Goal: Transaction & Acquisition: Purchase product/service

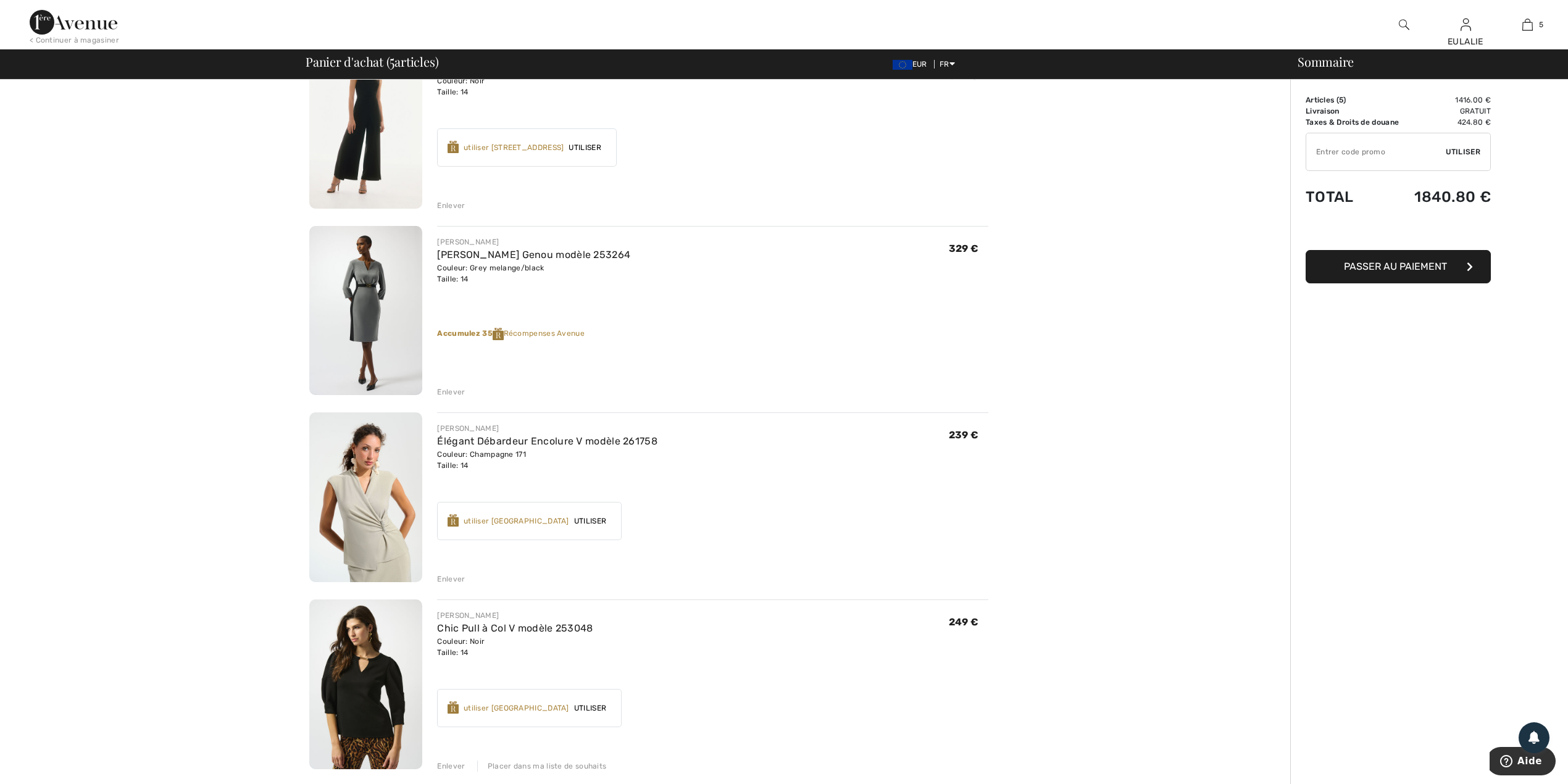
scroll to position [247, 0]
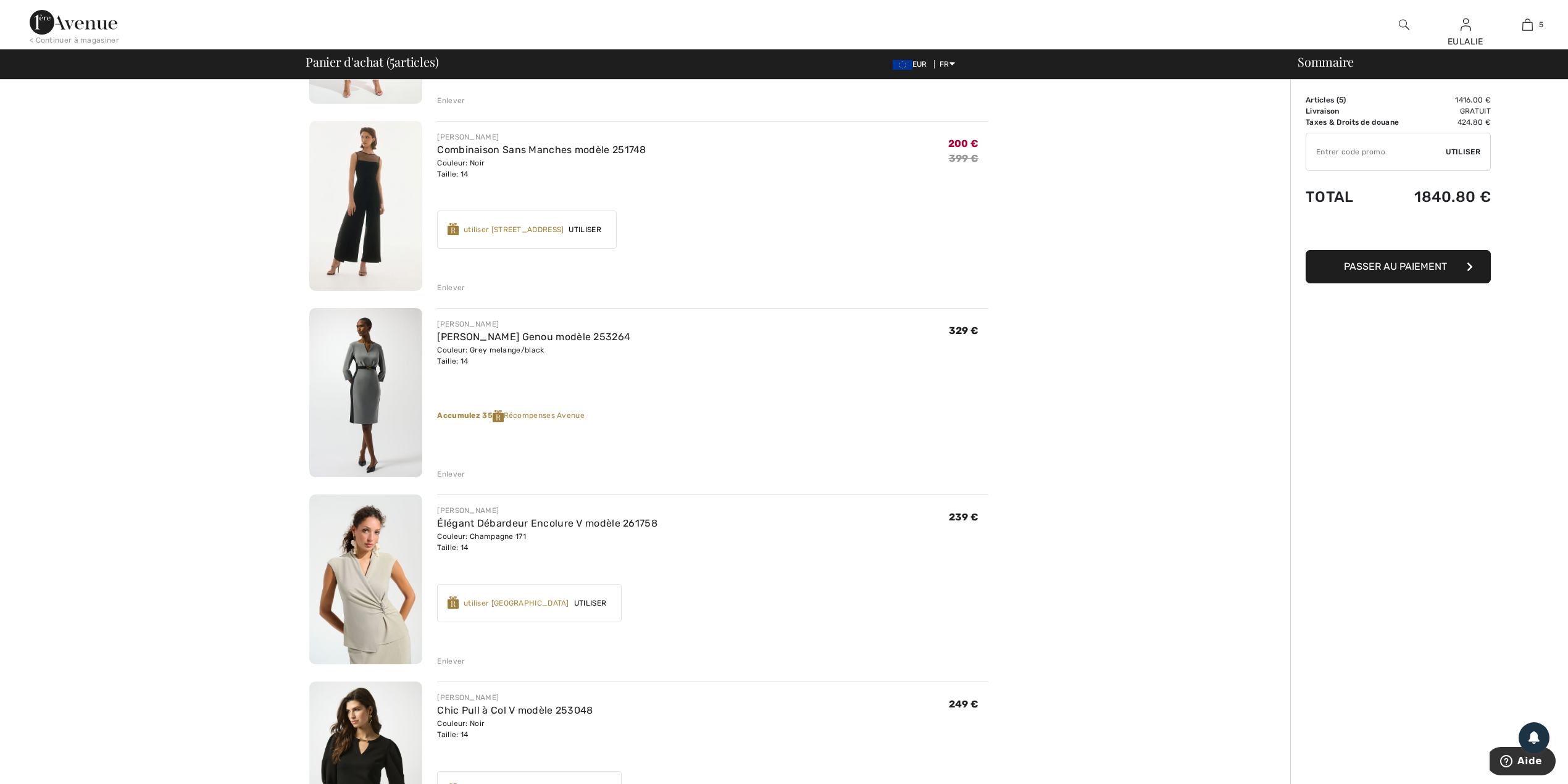
click at [393, 564] on img at bounding box center [365, 580] width 113 height 170
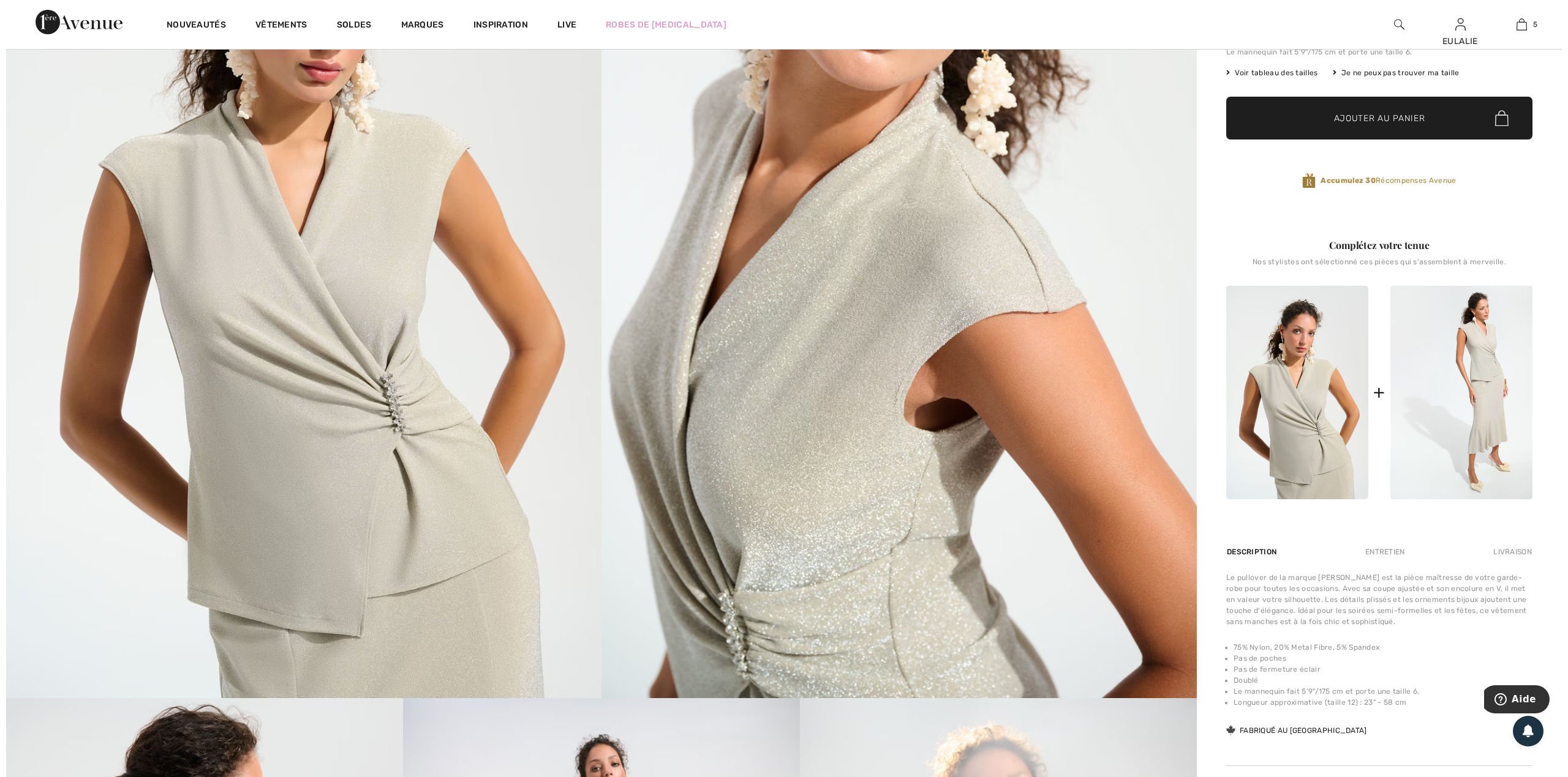
scroll to position [326, 0]
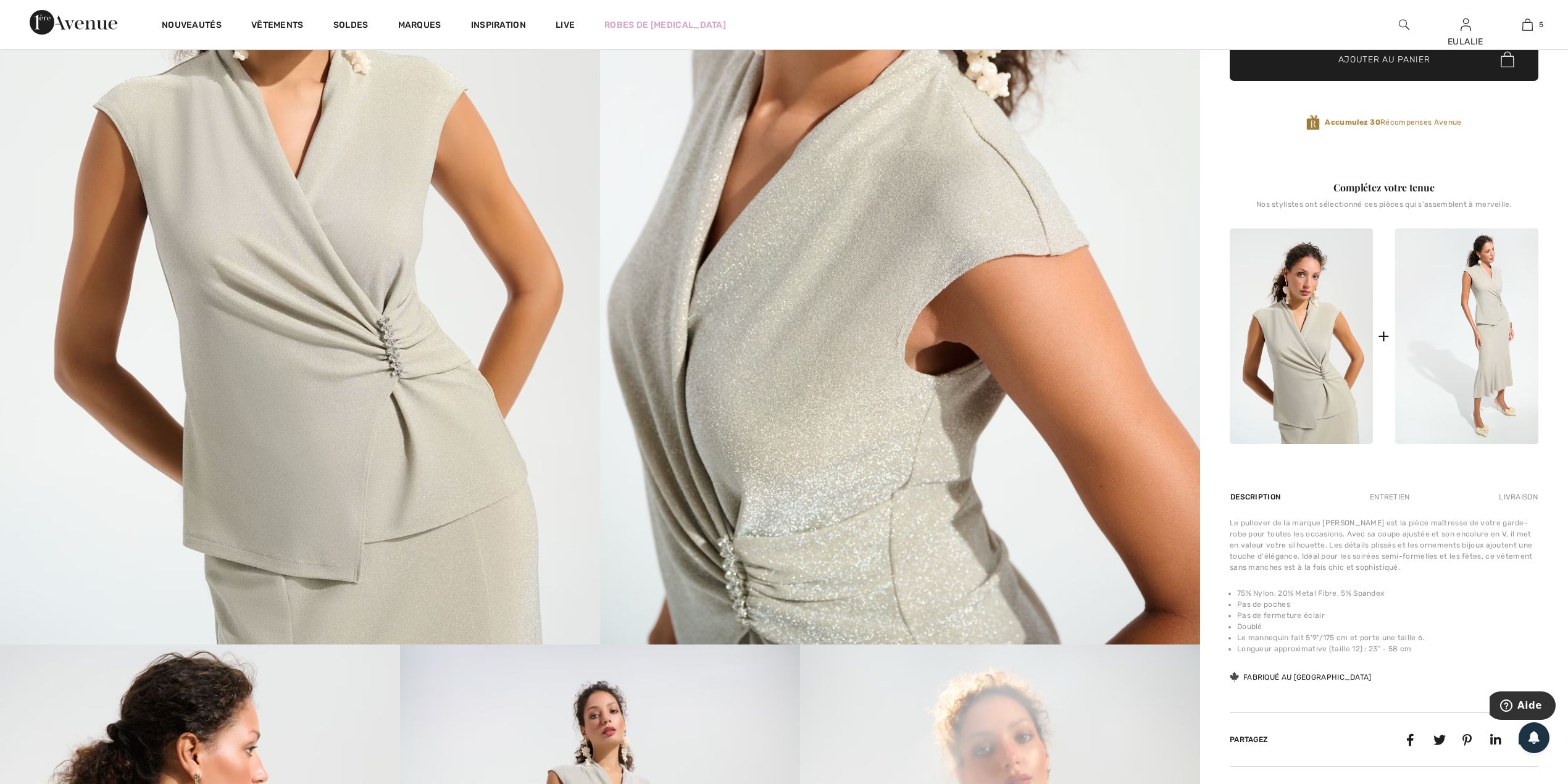
click at [337, 221] on img at bounding box center [299, 195] width 600 height 900
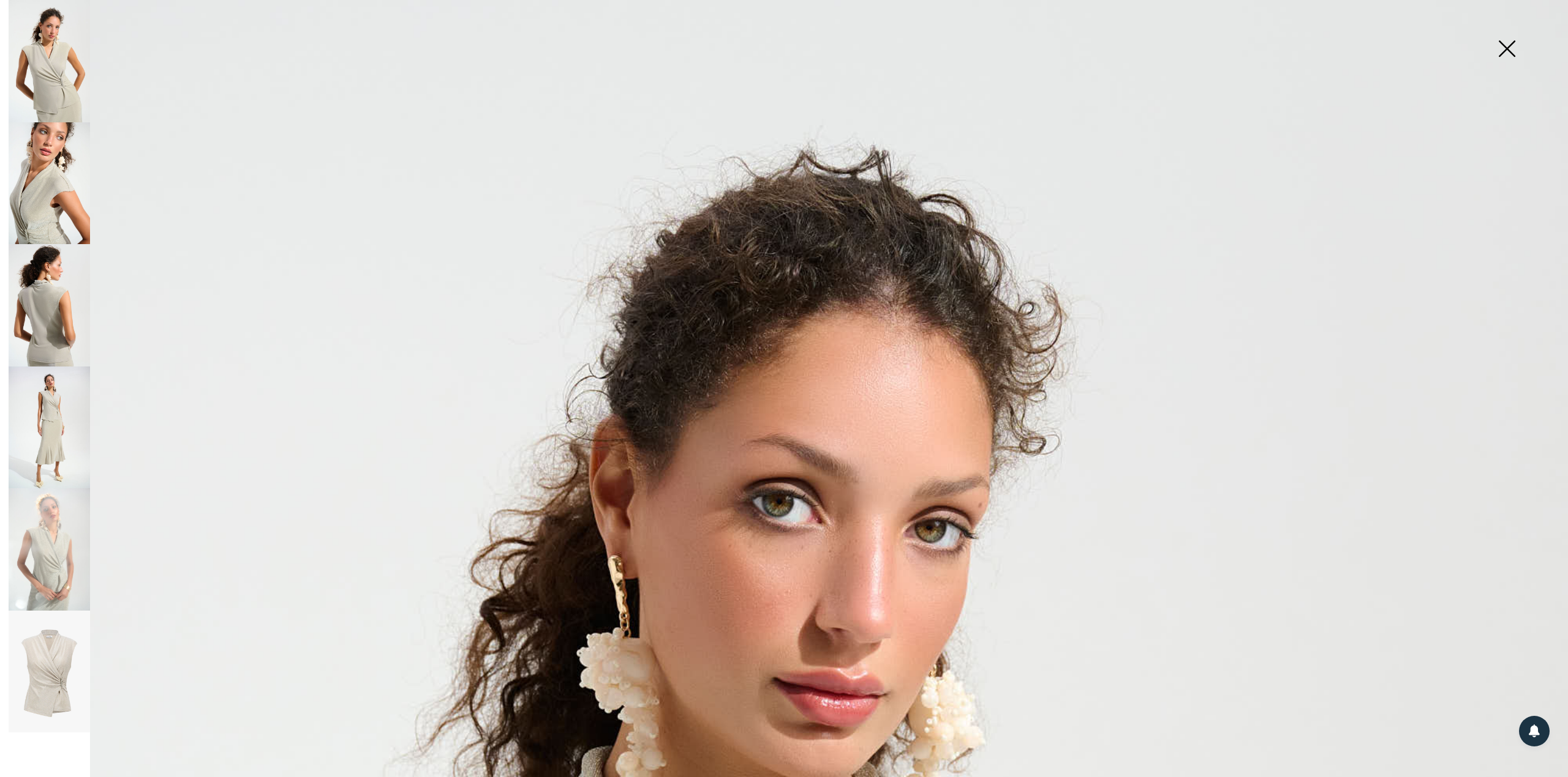
click at [30, 199] on img at bounding box center [49, 184] width 81 height 123
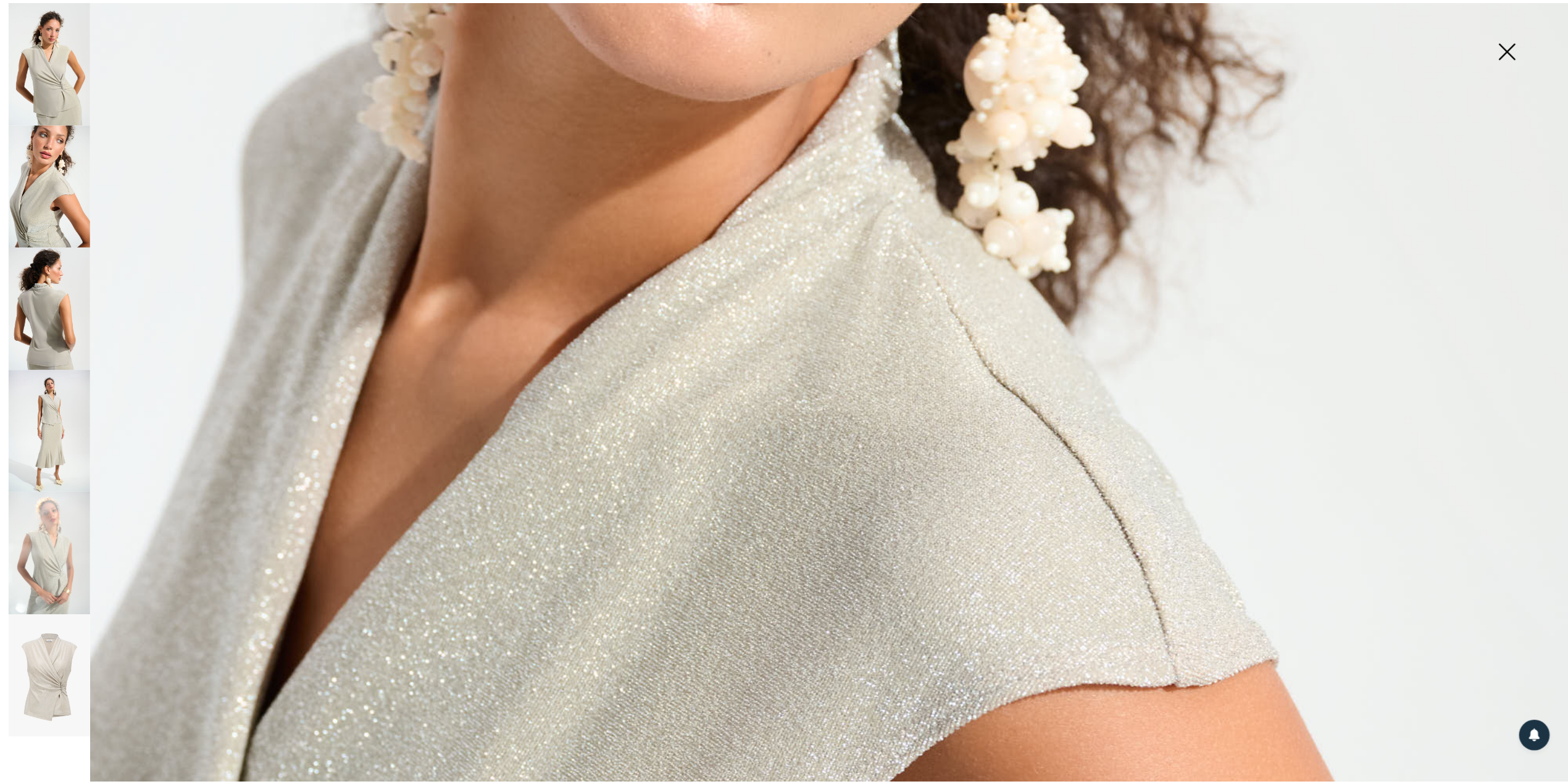
scroll to position [905, 0]
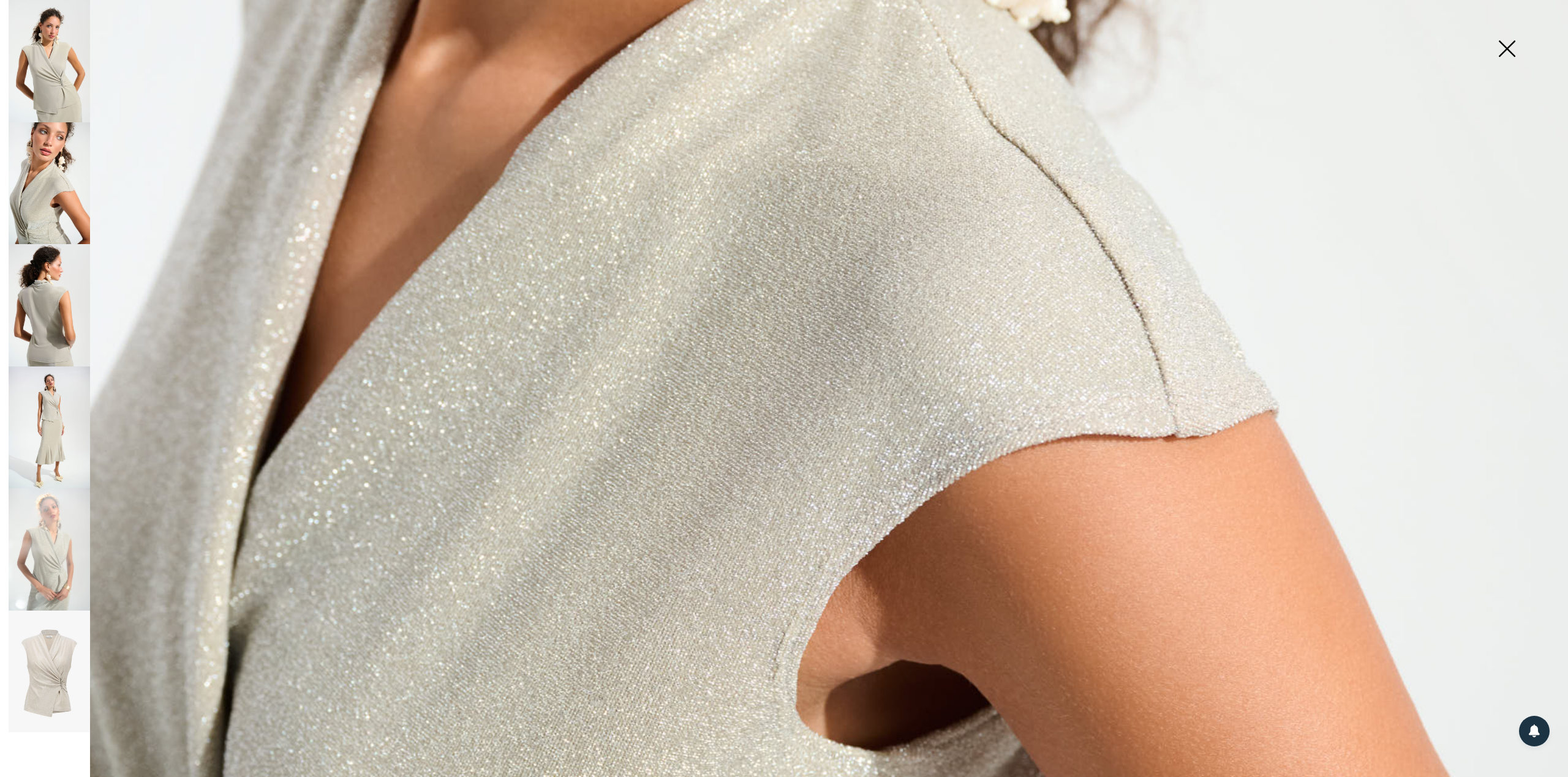
click at [43, 295] on img at bounding box center [49, 305] width 81 height 123
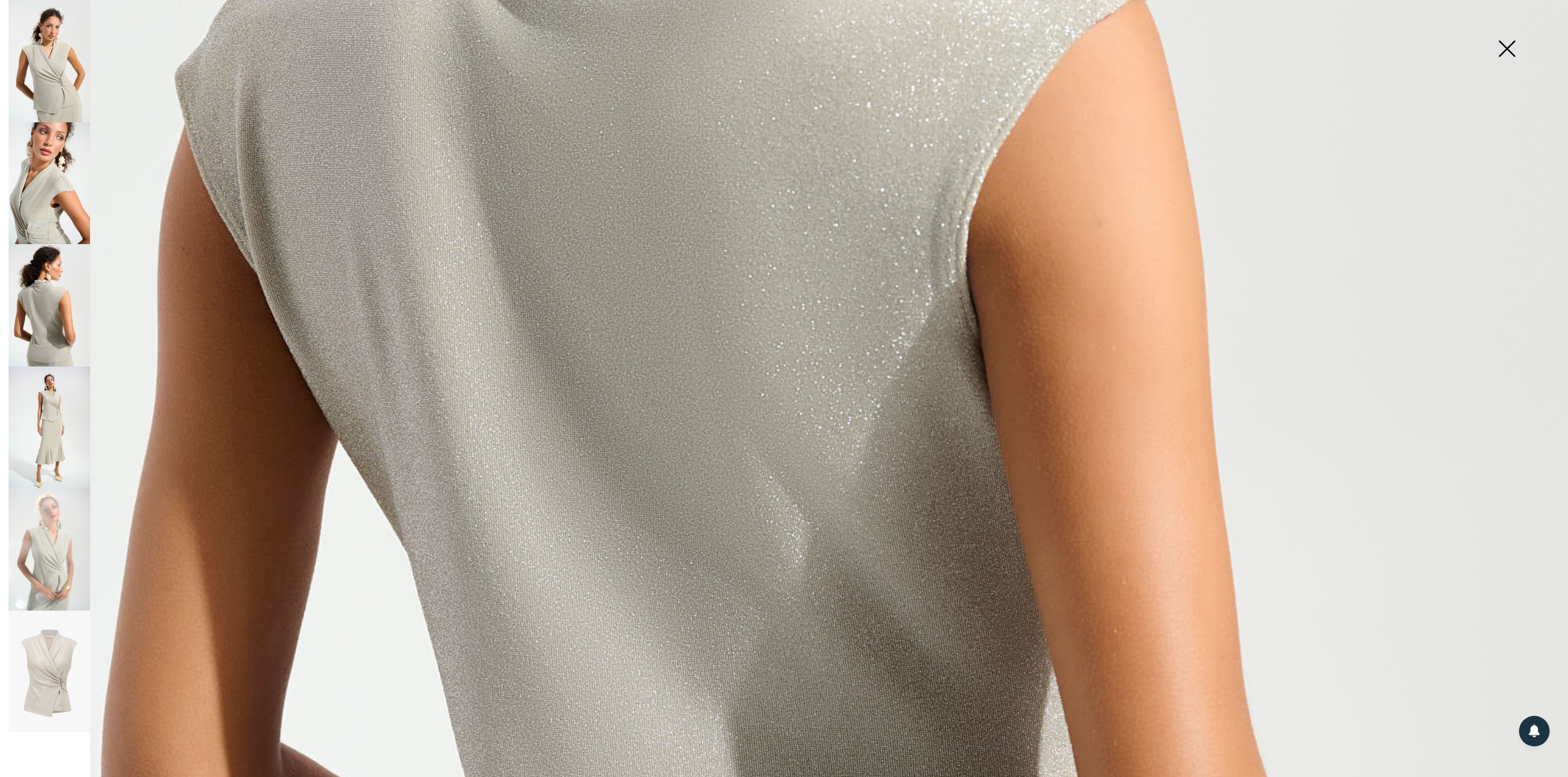
click at [1519, 39] on img at bounding box center [1507, 49] width 61 height 63
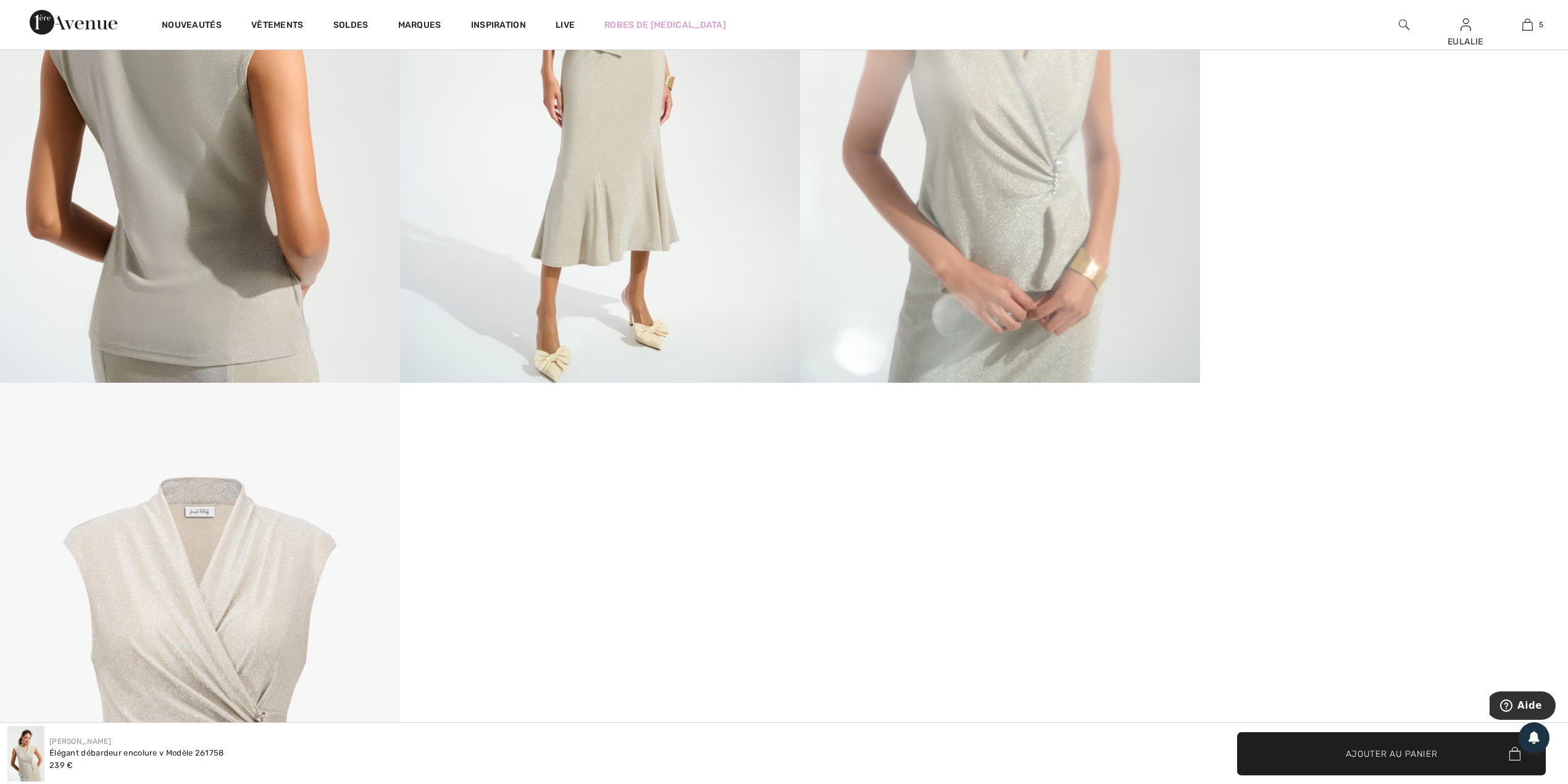
scroll to position [1235, 0]
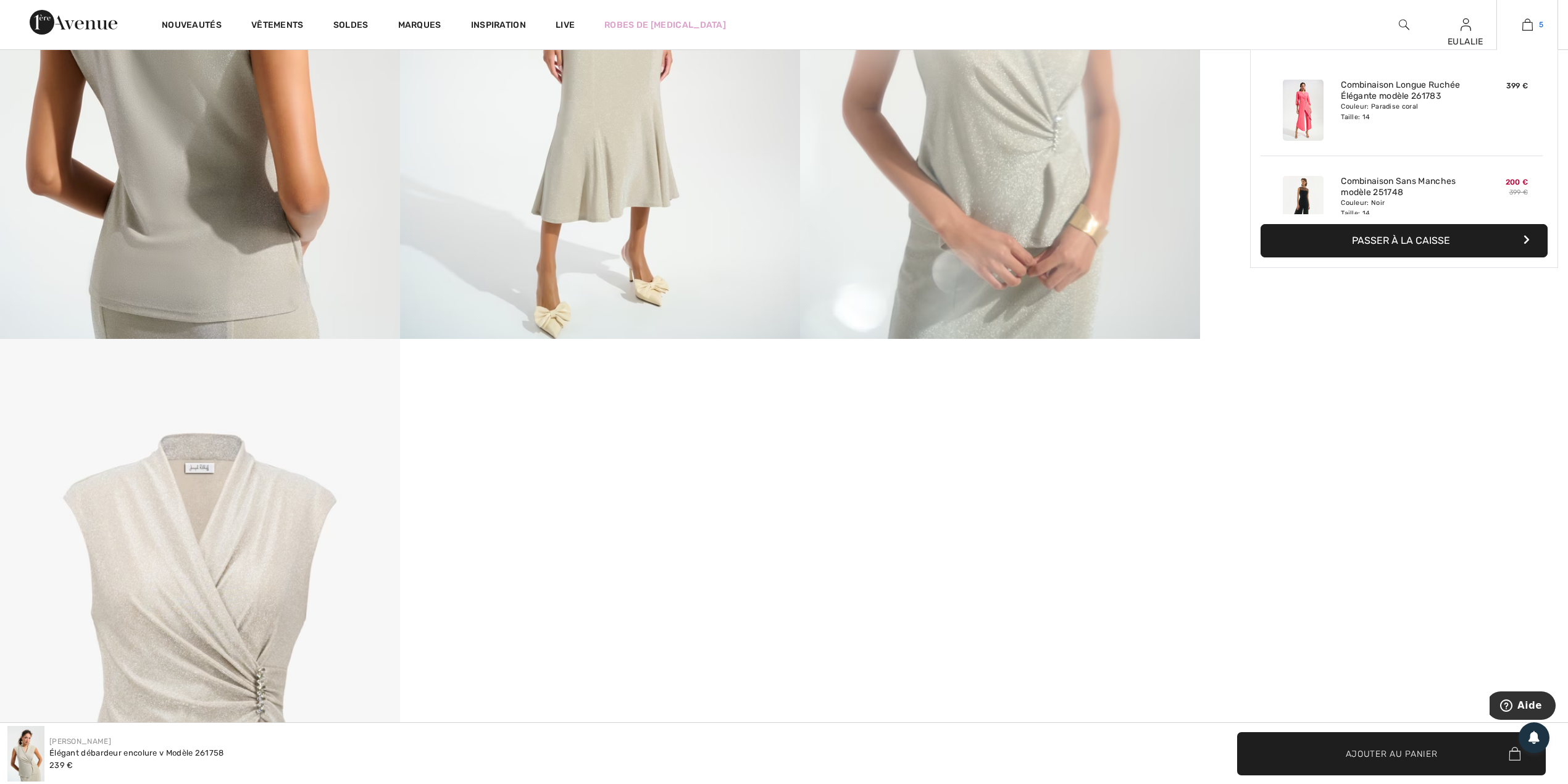
click at [1529, 26] on img at bounding box center [1527, 25] width 10 height 15
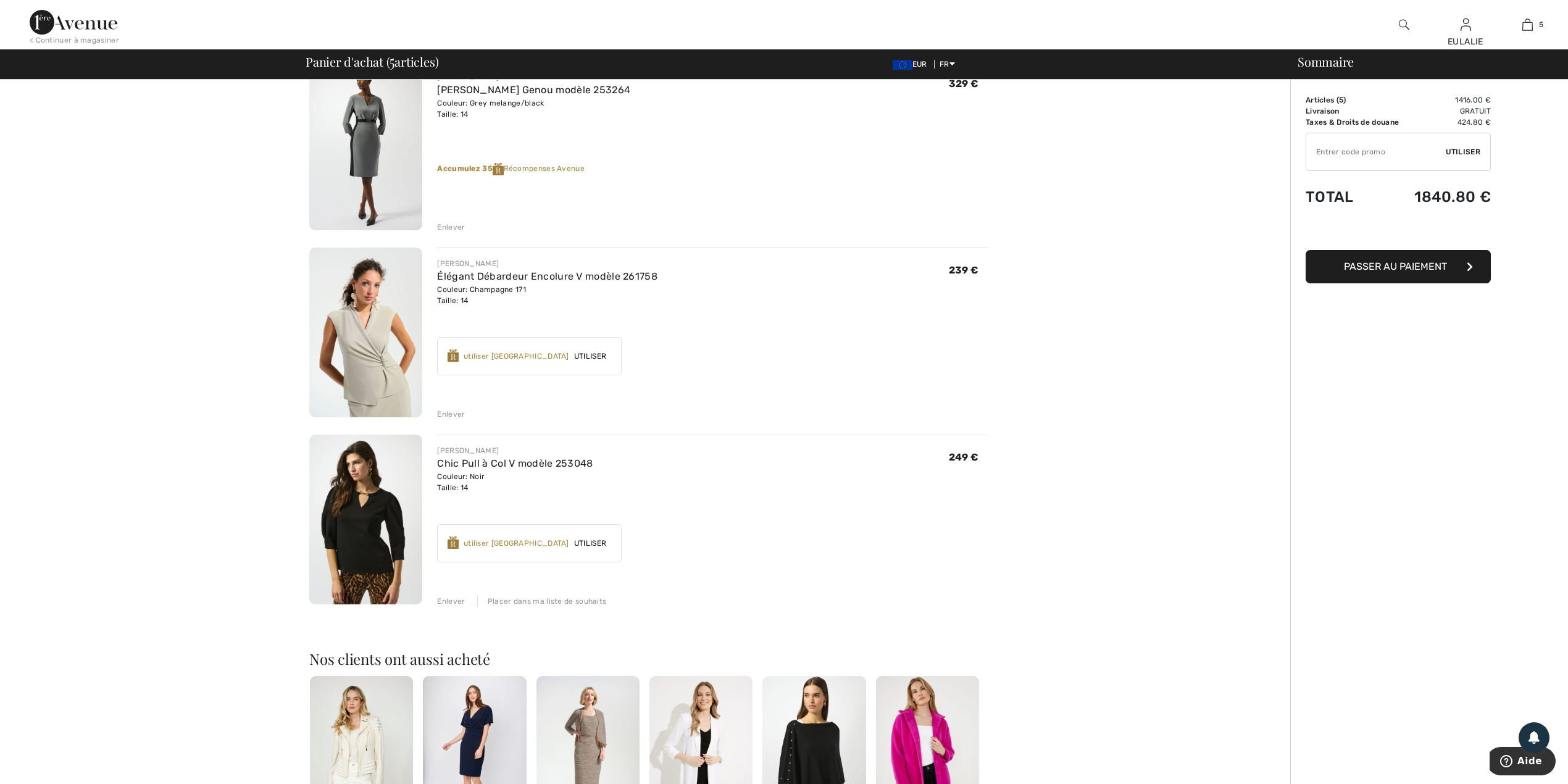
click at [440, 410] on div "Enlever" at bounding box center [451, 415] width 28 height 11
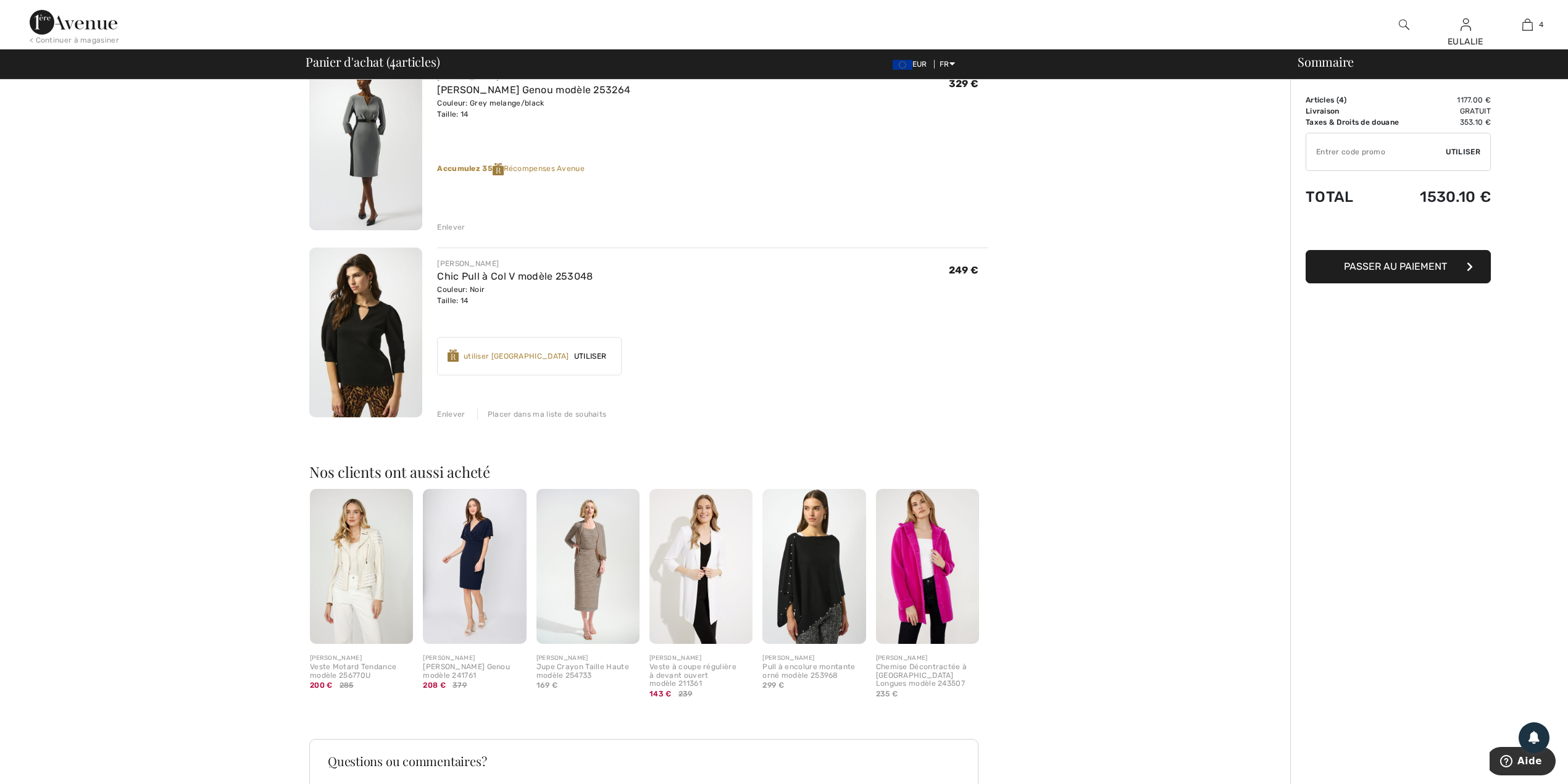
click at [368, 330] on img at bounding box center [365, 333] width 113 height 170
